Goal: Task Accomplishment & Management: Manage account settings

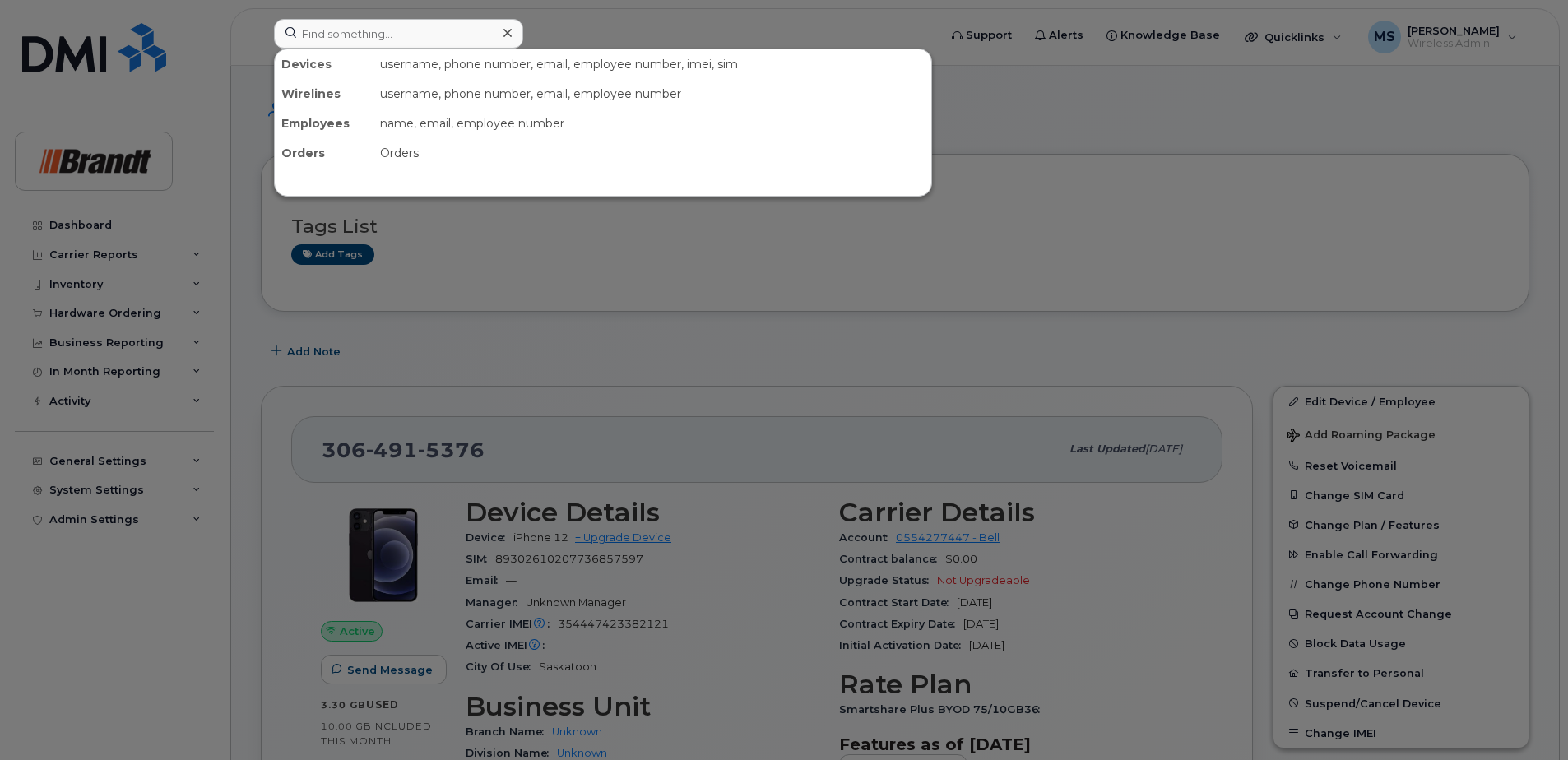
scroll to position [1056, 0]
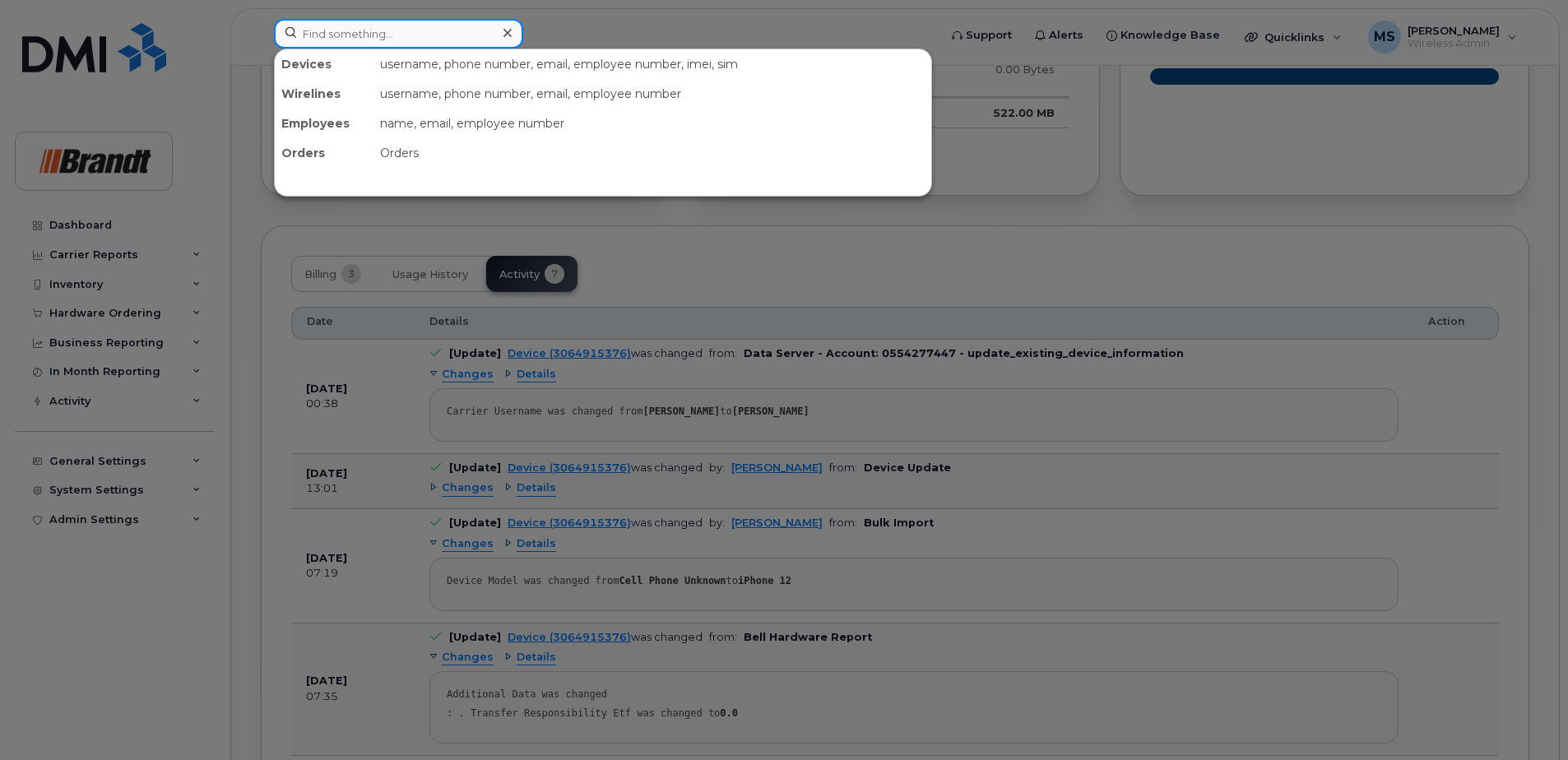
click at [387, 29] on input at bounding box center [398, 34] width 250 height 29
paste input "3062500672"
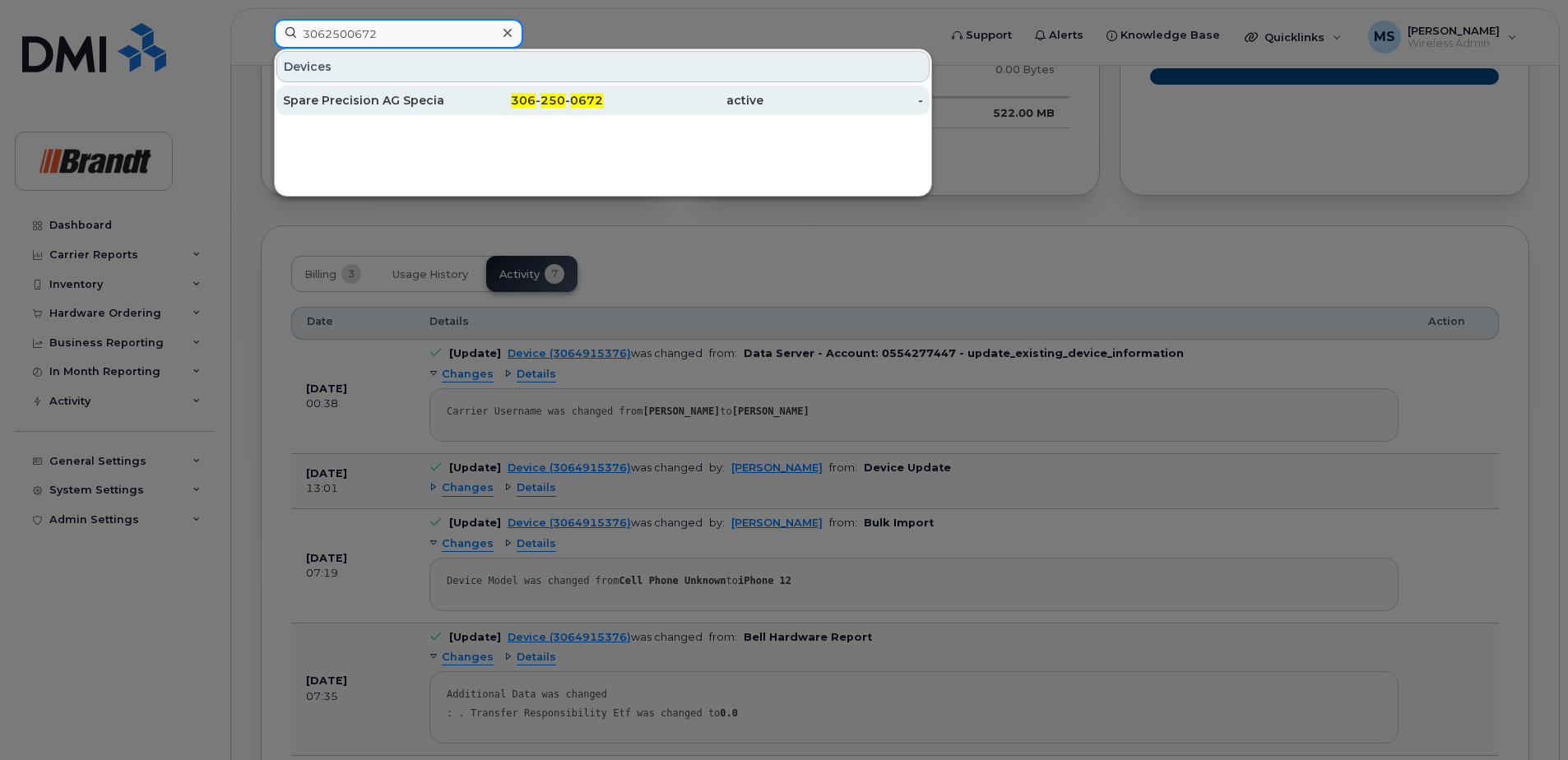
type input "3062500672"
click at [440, 97] on div "Spare Precision AG Specialist Saskatoon" at bounding box center [363, 100] width 161 height 17
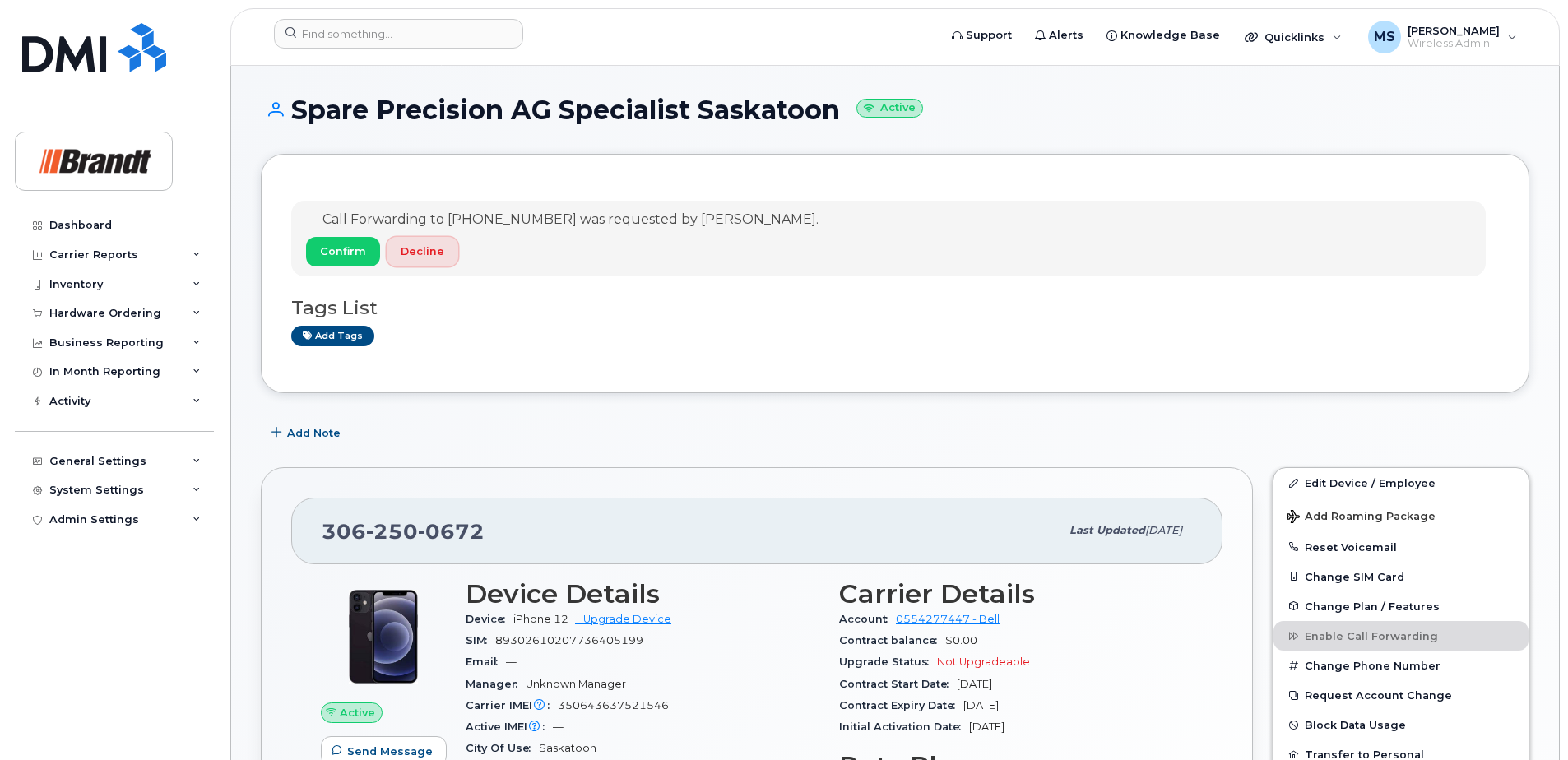
click at [446, 257] on button "Decline" at bounding box center [422, 251] width 72 height 29
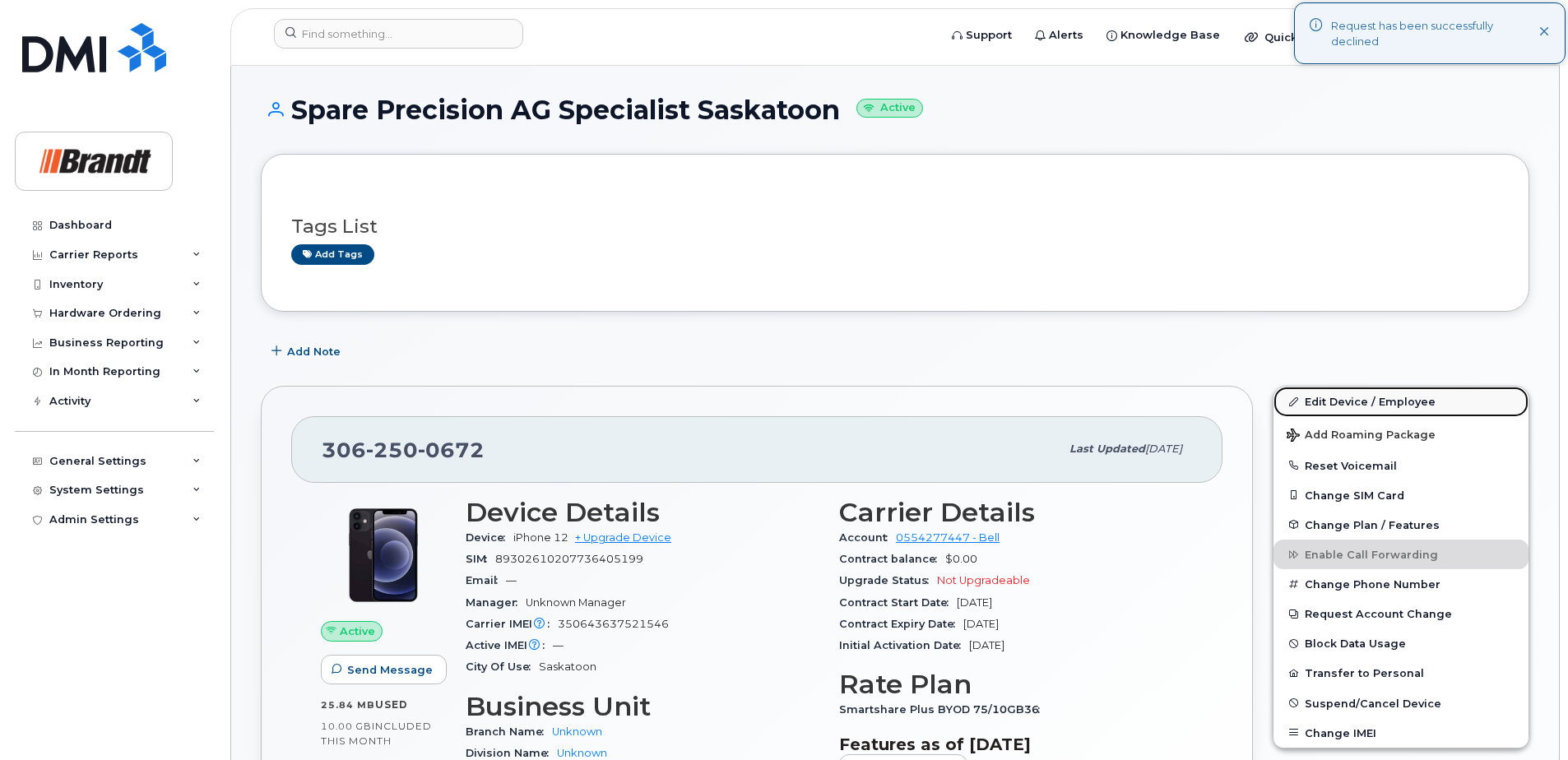
click at [1410, 406] on link "Edit Device / Employee" at bounding box center [1401, 401] width 255 height 29
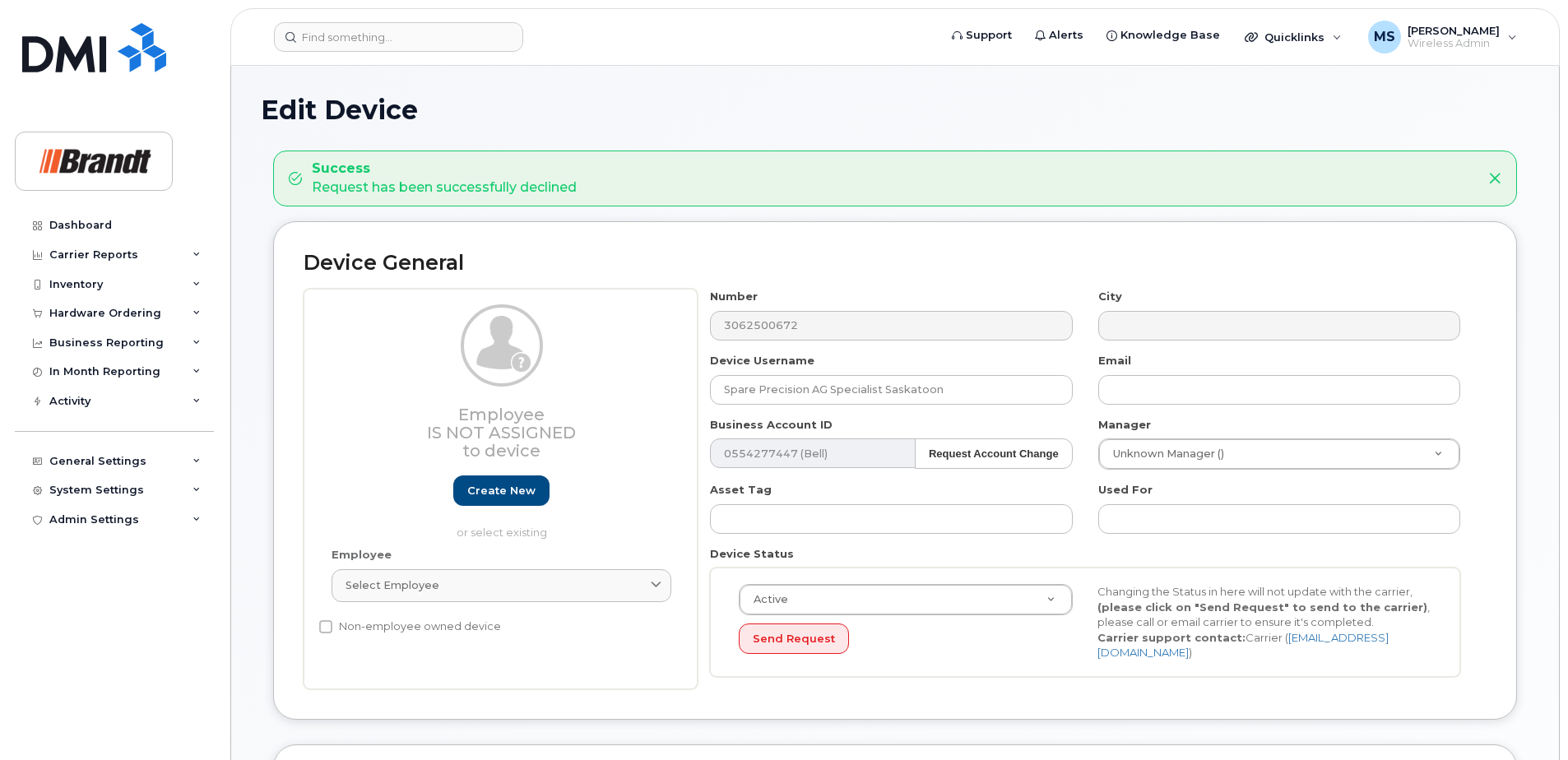
select select "33722384"
select select "34499151"
select select "35132258"
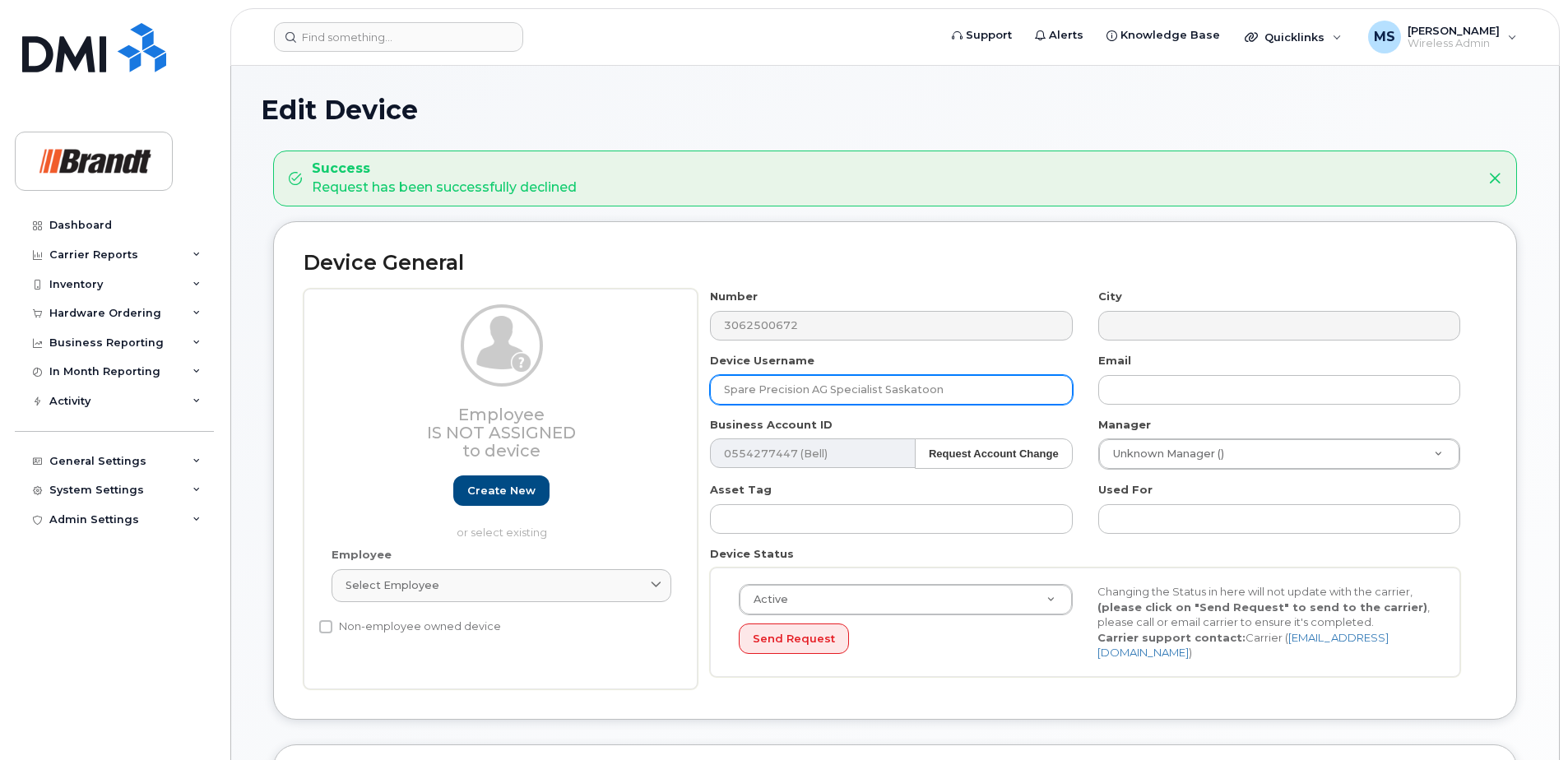
click at [977, 392] on input "Spare Precision AG Specialist Saskatoon" at bounding box center [890, 390] width 362 height 29
drag, startPoint x: 989, startPoint y: 391, endPoint x: 668, endPoint y: 391, distance: 321.0
click at [668, 391] on div "Employee Is not assigned to device Create new or select existing Employee Selec…" at bounding box center [895, 489] width 1183 height 400
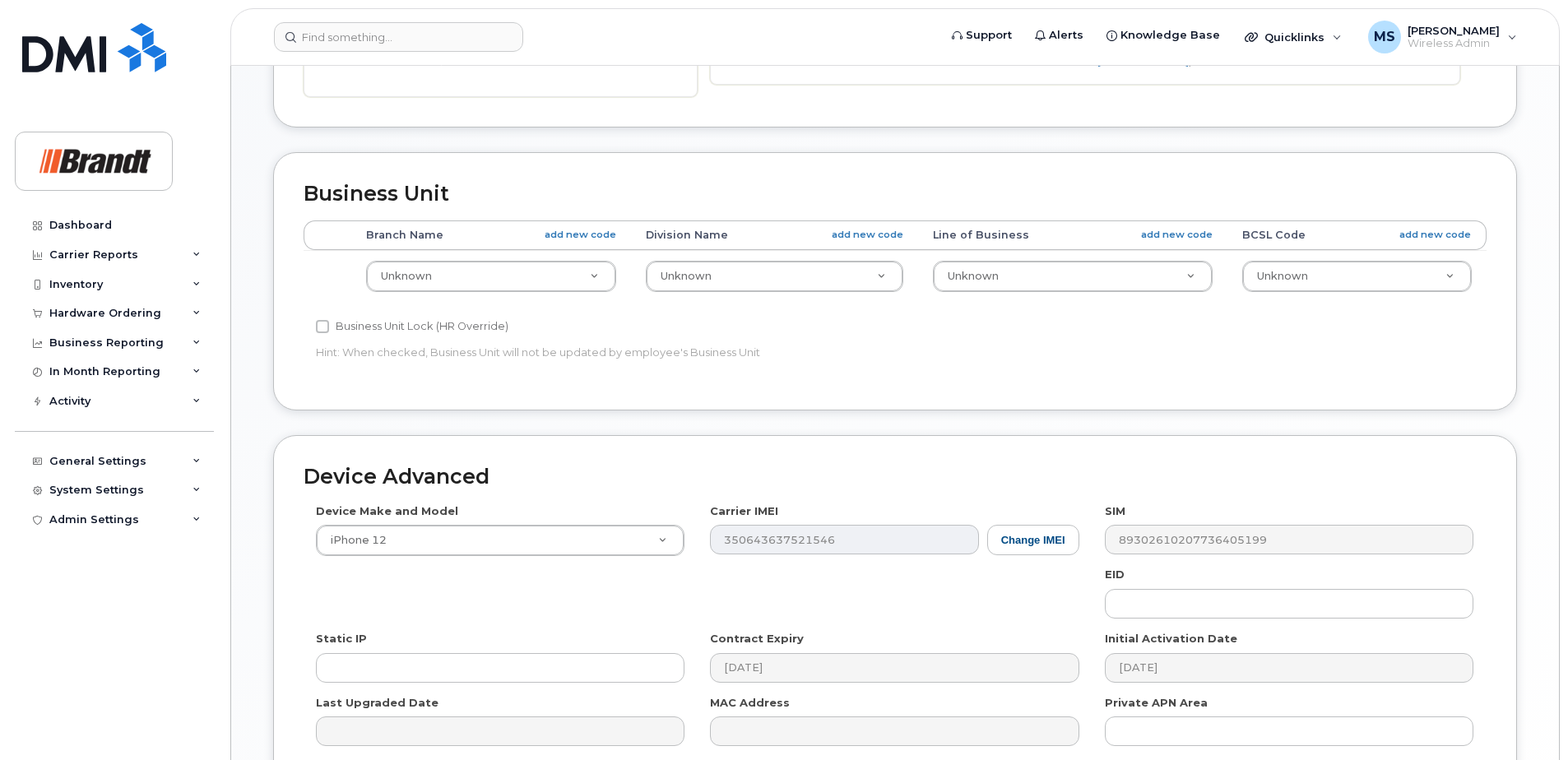
scroll to position [752, 0]
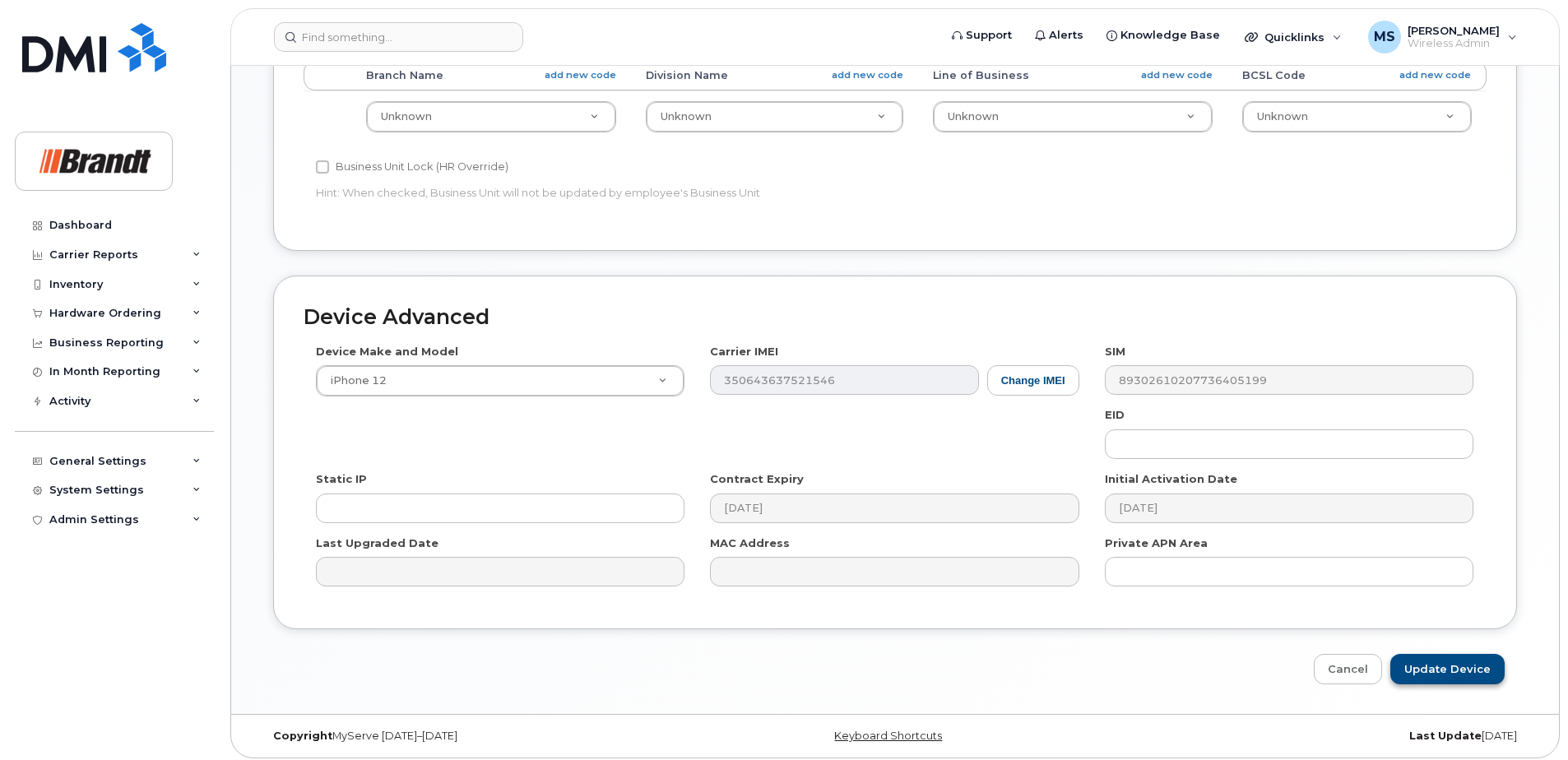
type input "[PERSON_NAME]"
click at [1481, 663] on input "Update Device" at bounding box center [1448, 669] width 115 height 30
type input "Saving..."
